Goal: Task Accomplishment & Management: Use online tool/utility

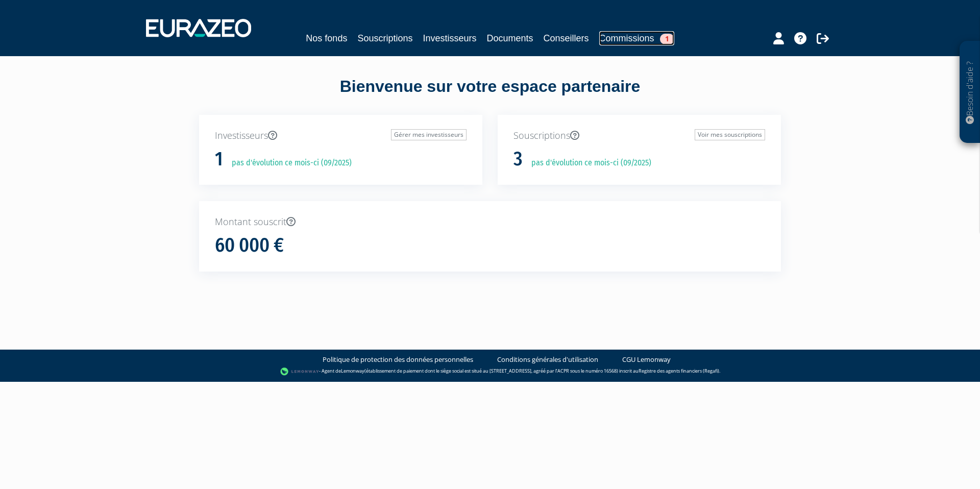
click at [626, 35] on link "Commissions 1" at bounding box center [636, 38] width 75 height 14
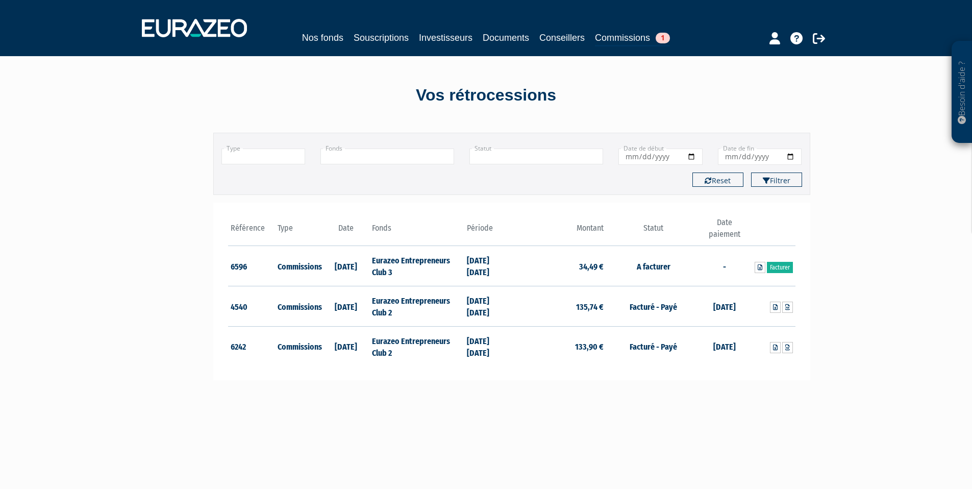
drag, startPoint x: 468, startPoint y: 260, endPoint x: 507, endPoint y: 269, distance: 40.2
click at [507, 269] on td "[DATE] [DATE]" at bounding box center [487, 266] width 47 height 40
copy td "14/05/2025 30/06/2025"
click at [783, 268] on link "Facturer" at bounding box center [780, 267] width 26 height 11
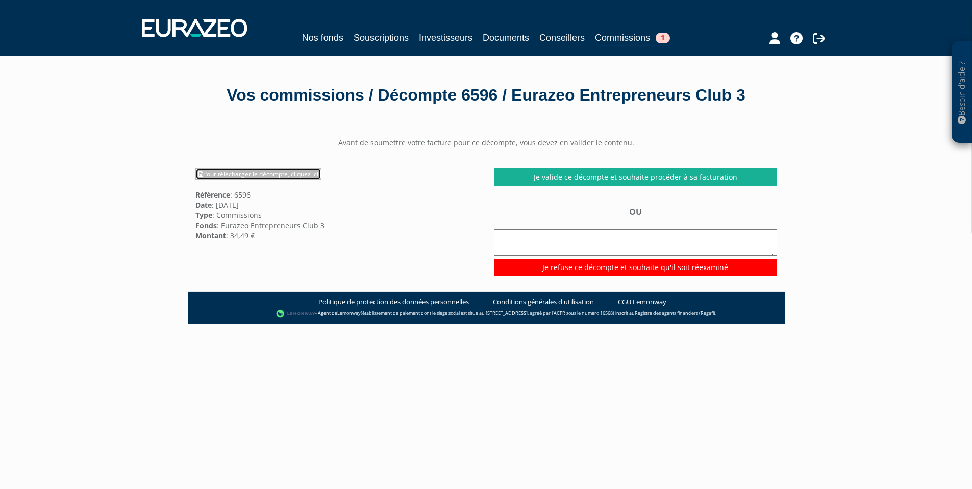
click at [223, 173] on link "Pour télécharger le décompte, cliquez ici" at bounding box center [258, 173] width 126 height 11
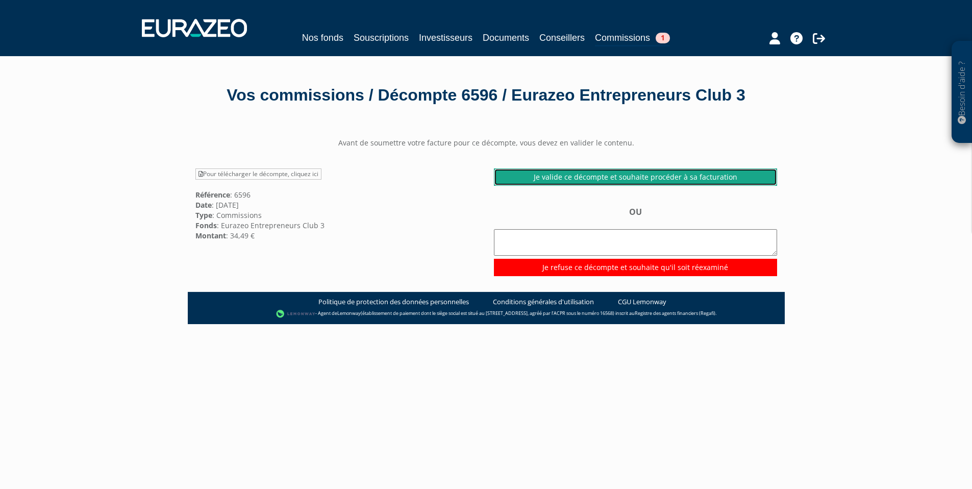
click at [651, 177] on link "Je valide ce décompte et souhaite procéder à sa facturation" at bounding box center [635, 176] width 283 height 17
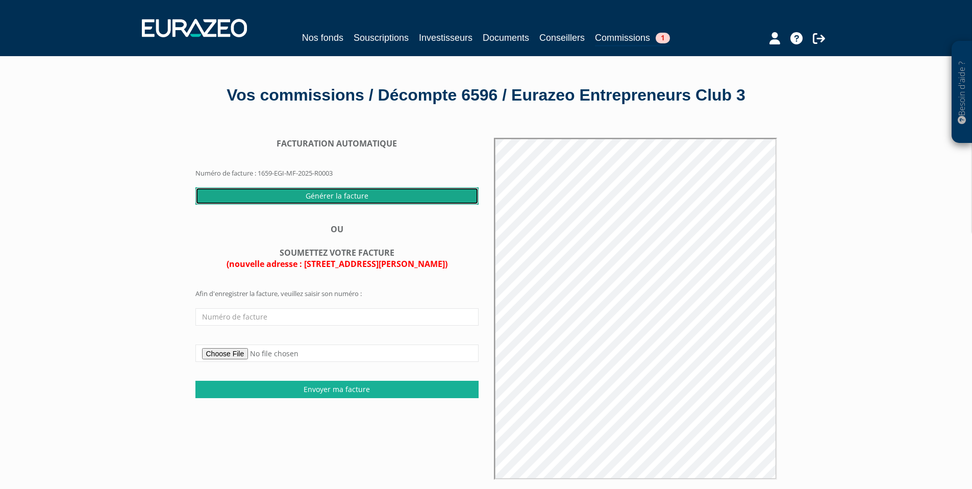
click at [330, 195] on input "Générer la facture" at bounding box center [336, 195] width 283 height 17
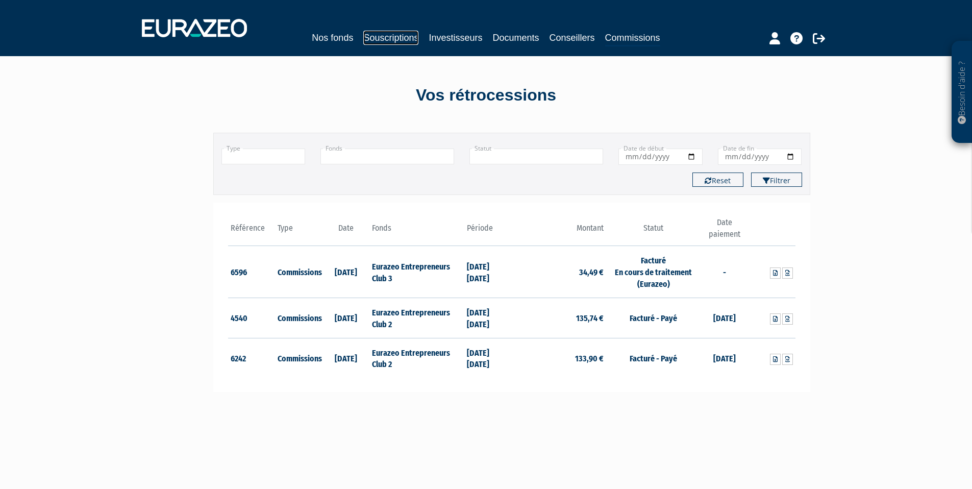
click at [385, 36] on link "Souscriptions" at bounding box center [390, 38] width 55 height 14
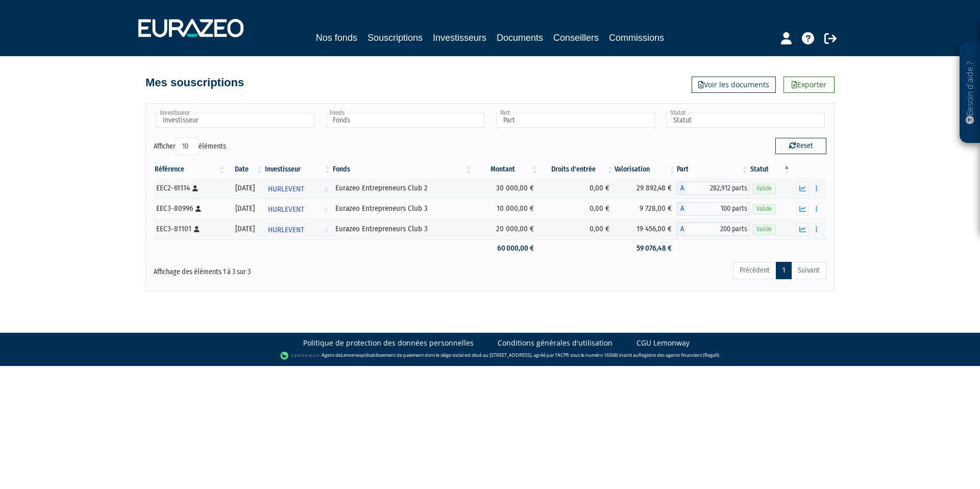
click at [899, 308] on body "Besoin d'aide ? × J'ai besoin d'aide Si vous avez une question à propos du fonc…" at bounding box center [490, 183] width 980 height 366
click at [635, 42] on link "Commissions" at bounding box center [636, 38] width 55 height 14
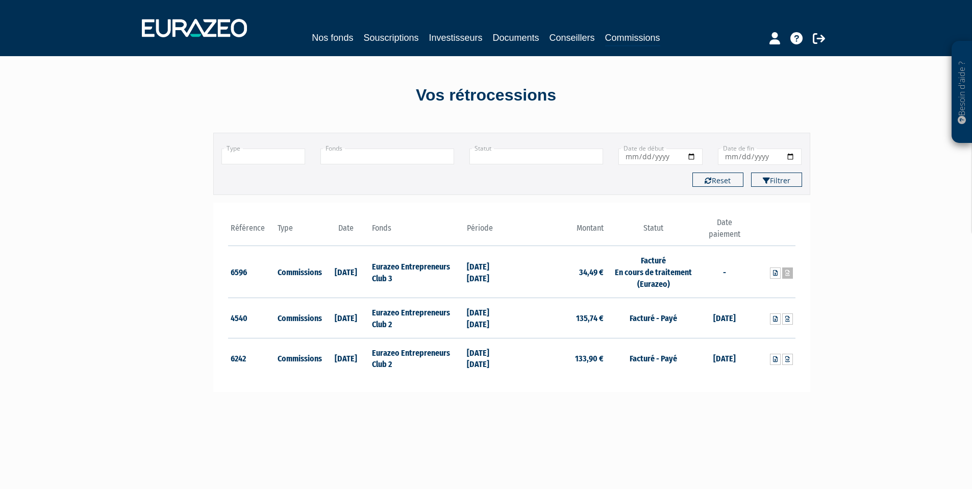
click at [787, 271] on icon at bounding box center [788, 273] width 5 height 6
click at [775, 358] on icon at bounding box center [775, 359] width 5 height 6
